Goal: Task Accomplishment & Management: Manage account settings

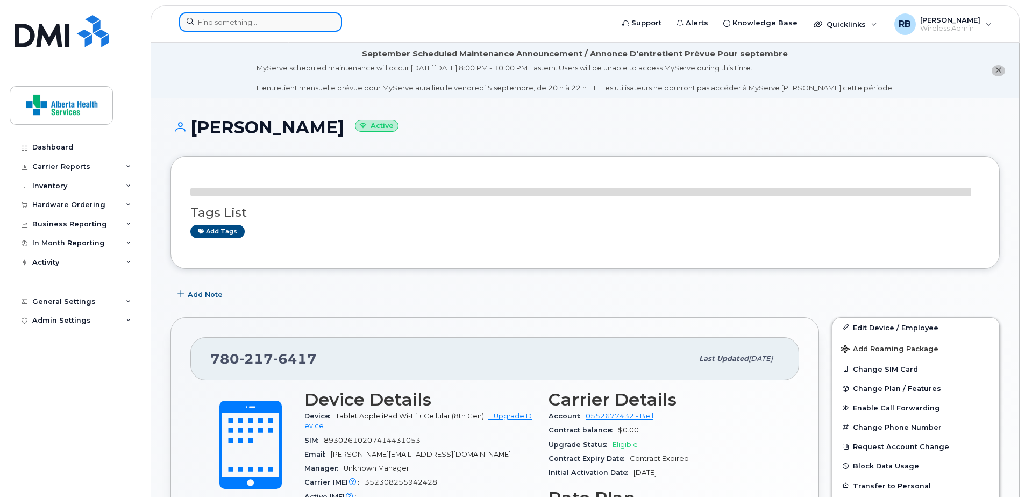
click at [244, 23] on input at bounding box center [260, 21] width 163 height 19
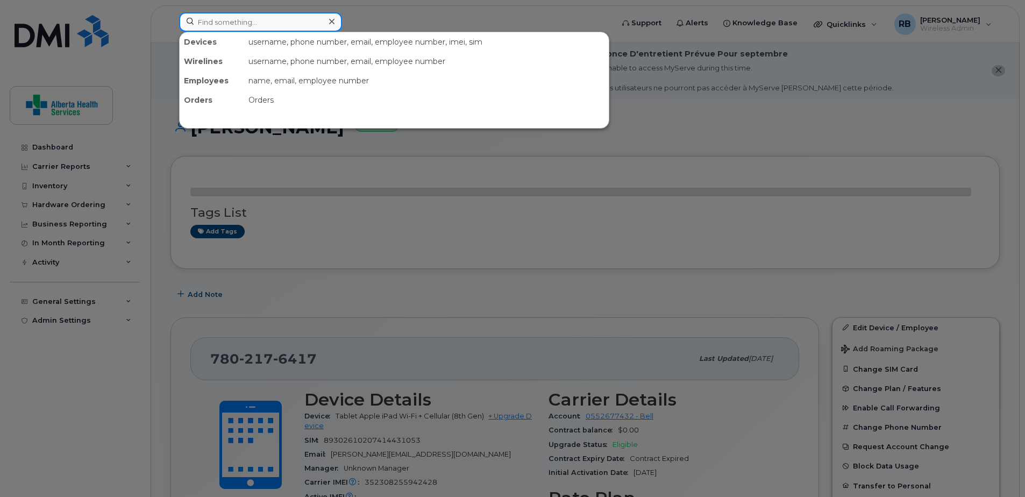
paste input "5873364305"
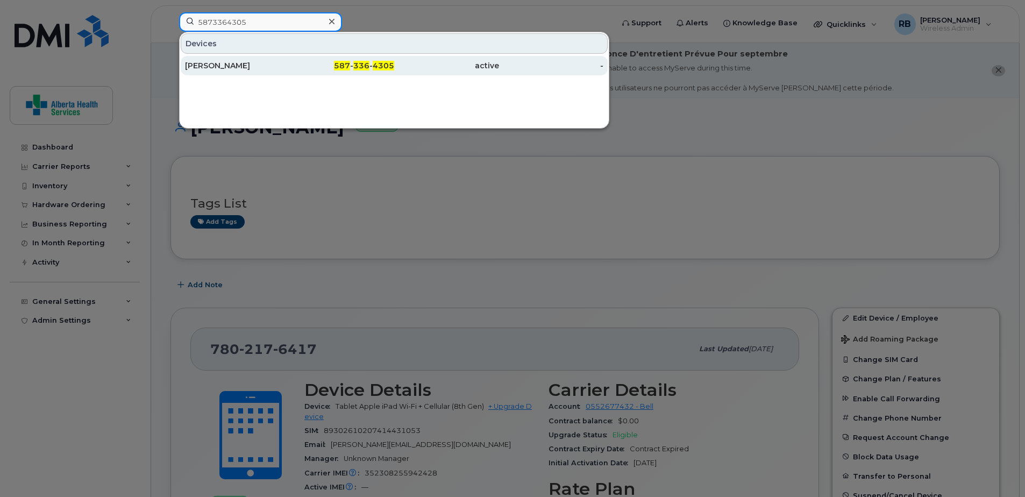
type input "5873364305"
click at [274, 69] on div "Nomagugu Ndlovu" at bounding box center [237, 65] width 105 height 11
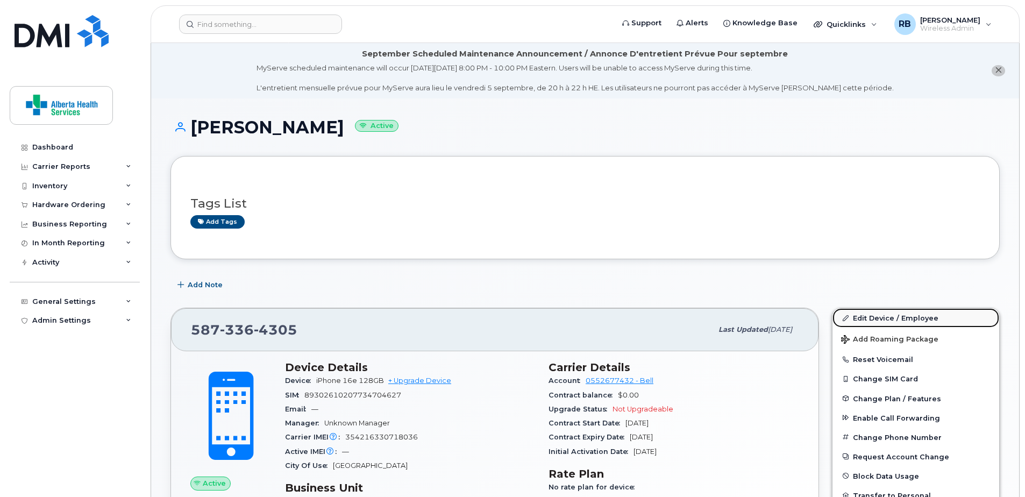
click at [910, 316] on link "Edit Device / Employee" at bounding box center [915, 317] width 167 height 19
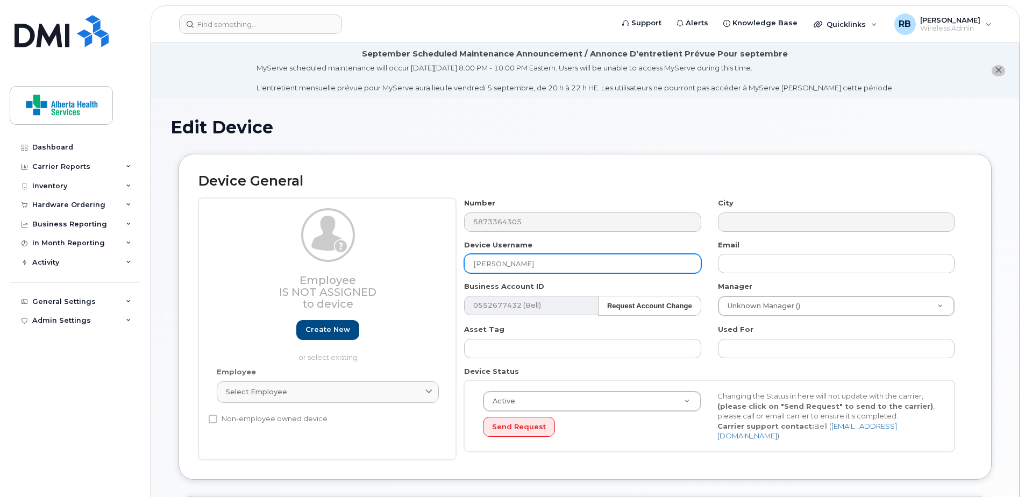
drag, startPoint x: 573, startPoint y: 260, endPoint x: 368, endPoint y: 248, distance: 205.2
click at [403, 254] on div "Employee Is not assigned to device Create new or select existing Employee Selec…" at bounding box center [584, 329] width 773 height 262
paste input "Bernadette-Del Carmen"
type input "Bernadette-Del Carmen"
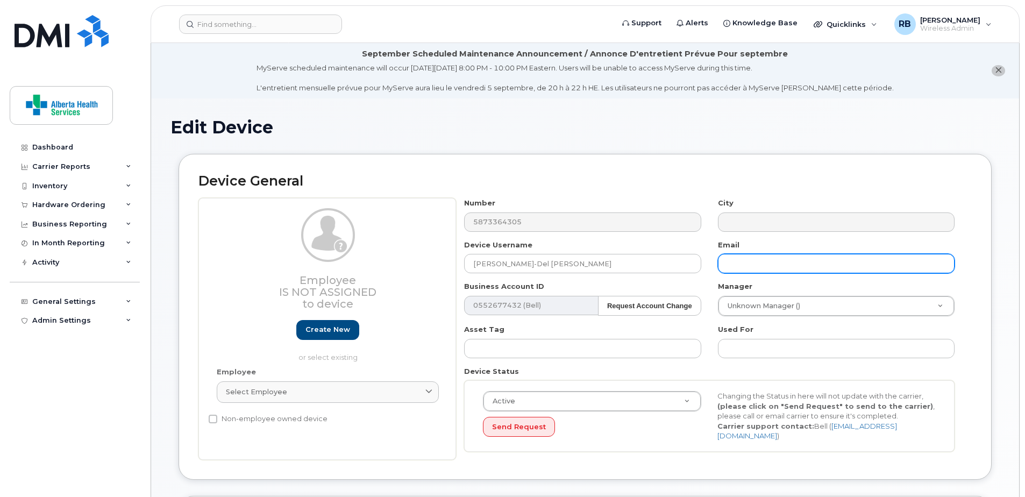
click at [778, 259] on input "text" at bounding box center [836, 263] width 237 height 19
paste input "Bernadette.DelCarmen@assistedlivingalberta.ca"
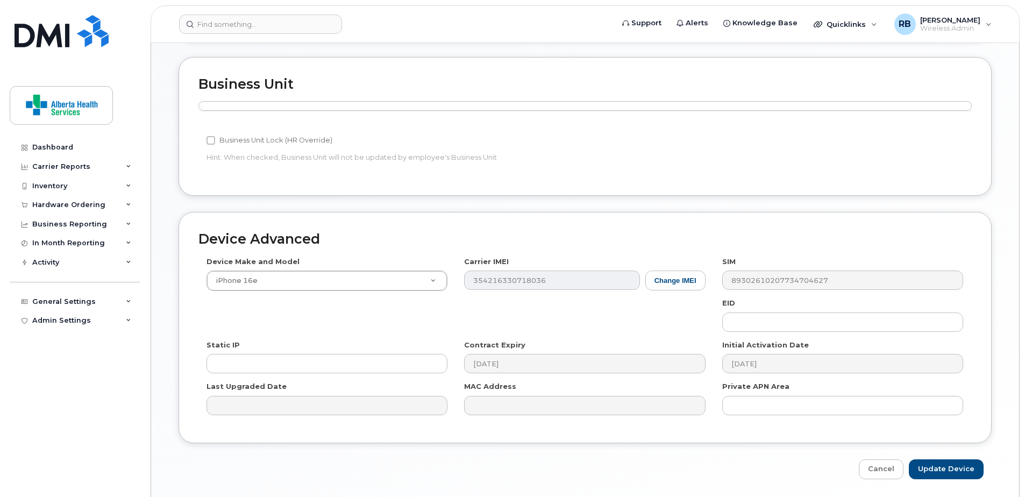
scroll to position [470, 0]
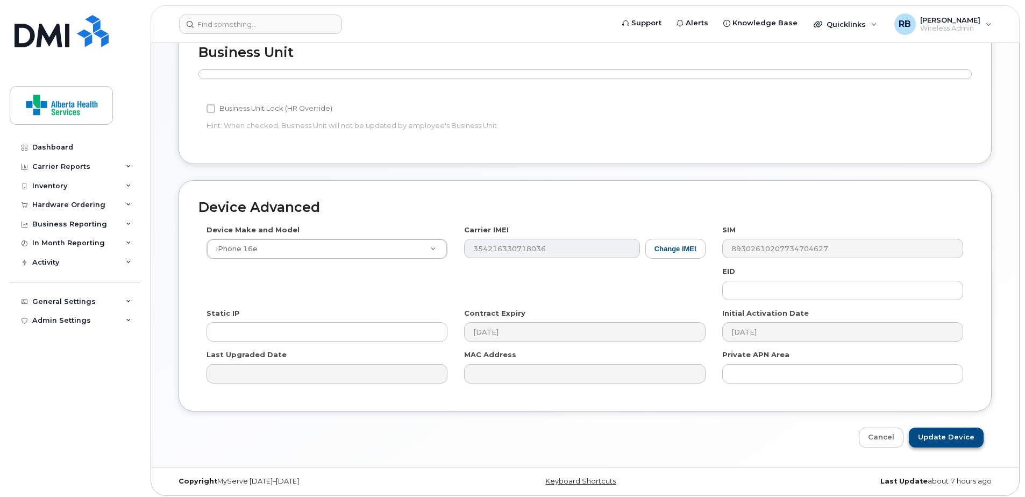
type input "[PERSON_NAME][EMAIL_ADDRESS][PERSON_NAME][DOMAIN_NAME]"
click at [949, 433] on input "Update Device" at bounding box center [946, 437] width 75 height 20
type input "Saving..."
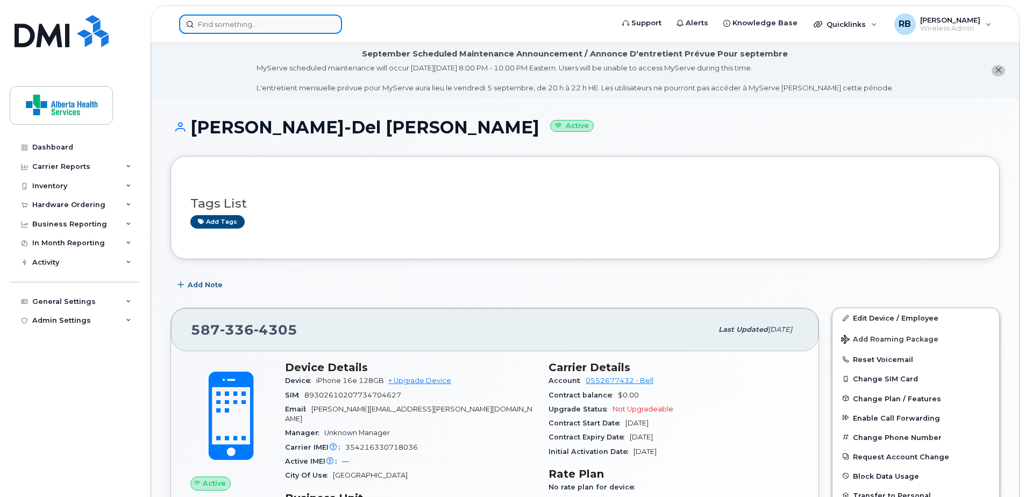
click at [231, 20] on input at bounding box center [260, 24] width 163 height 19
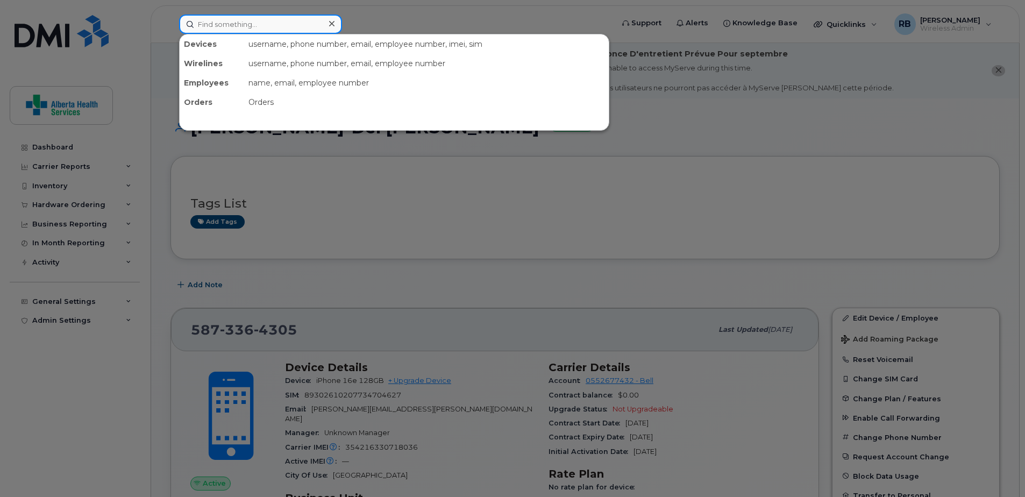
paste input "780-901-8797"
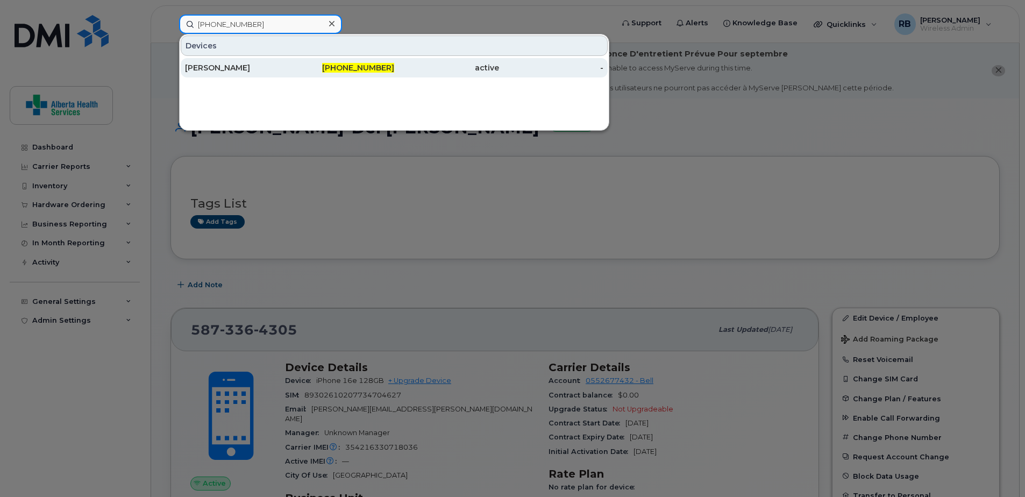
type input "780-901-8797"
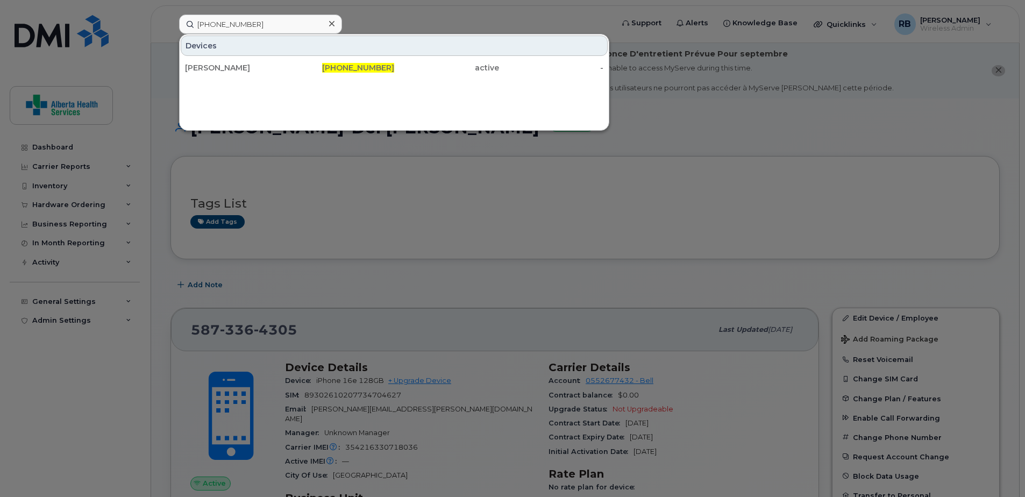
drag, startPoint x: 284, startPoint y: 63, endPoint x: 274, endPoint y: 55, distance: 12.6
click at [284, 63] on div "Ellen Elliott" at bounding box center [237, 67] width 105 height 11
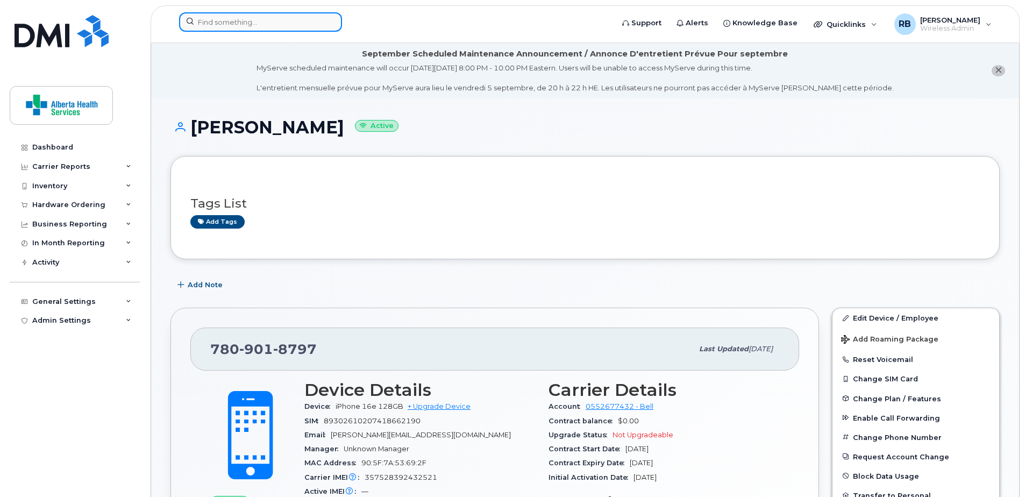
click at [254, 24] on input at bounding box center [260, 21] width 163 height 19
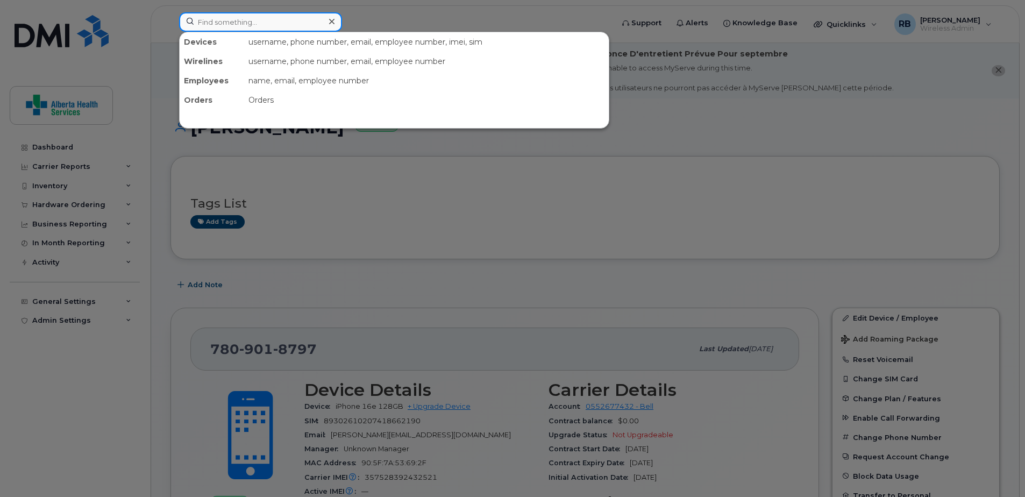
paste input "7803350397"
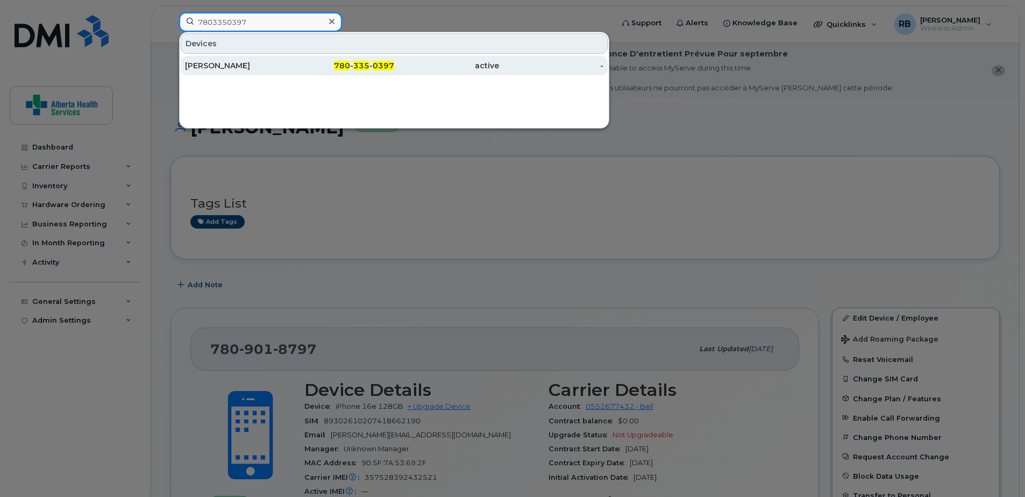
type input "7803350397"
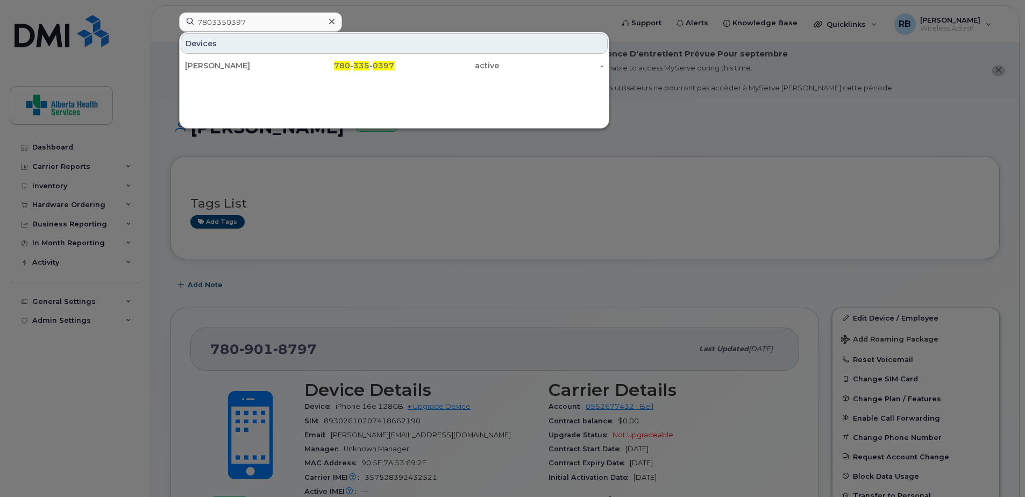
drag, startPoint x: 267, startPoint y: 69, endPoint x: 192, endPoint y: 10, distance: 95.4
click at [268, 69] on div "Vacant Vacant" at bounding box center [237, 65] width 105 height 11
